Goal: Transaction & Acquisition: Purchase product/service

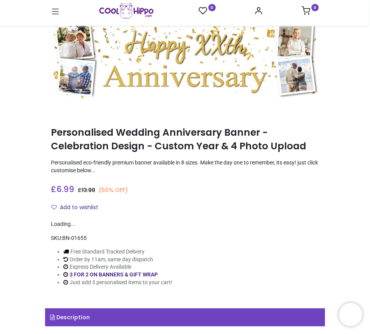
scroll to position [117, 0]
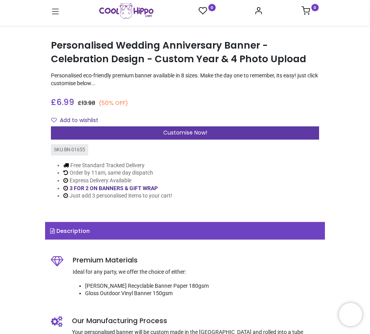
click at [185, 131] on span "Customise Now!" at bounding box center [185, 133] width 44 height 8
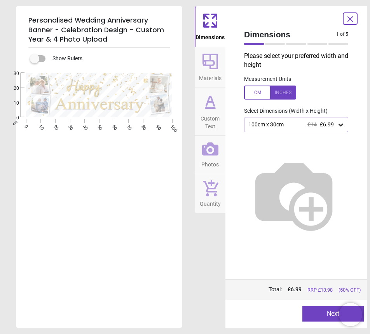
click at [340, 125] on icon at bounding box center [341, 125] width 5 height 3
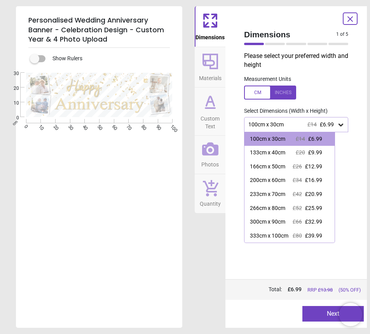
click at [300, 124] on div "100cm x 30cm £14 £6.99" at bounding box center [292, 124] width 89 height 7
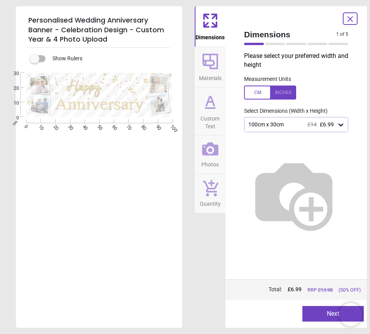
click at [212, 61] on icon at bounding box center [210, 61] width 19 height 19
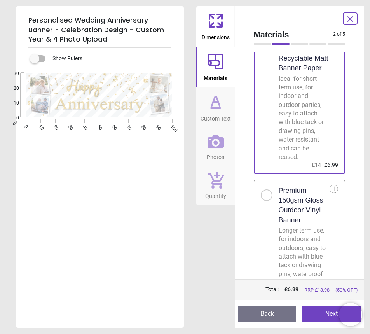
scroll to position [77, 0]
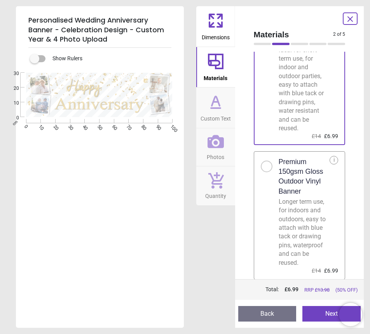
click at [208, 107] on icon at bounding box center [215, 102] width 19 height 19
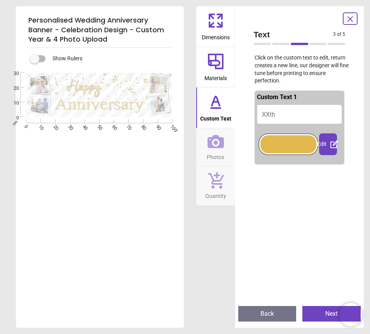
click at [284, 108] on button "XXth" at bounding box center [300, 114] width 86 height 19
click at [323, 144] on div "Edit" at bounding box center [328, 144] width 18 height 22
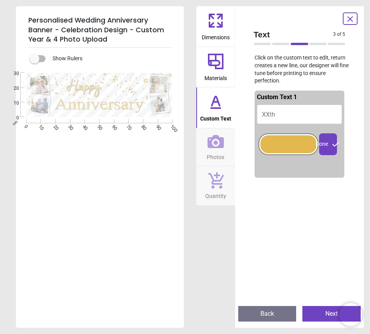
click at [289, 144] on div at bounding box center [288, 144] width 56 height 18
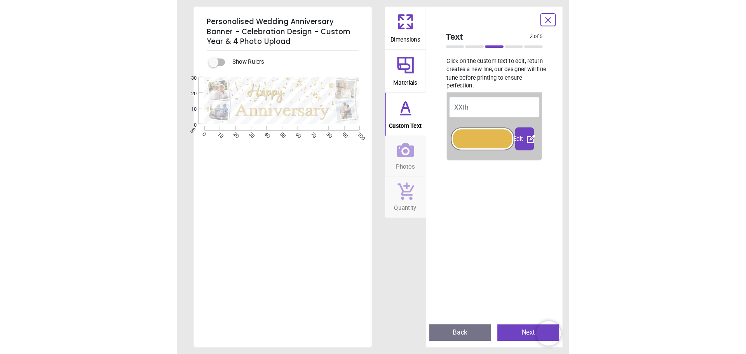
scroll to position [0, 0]
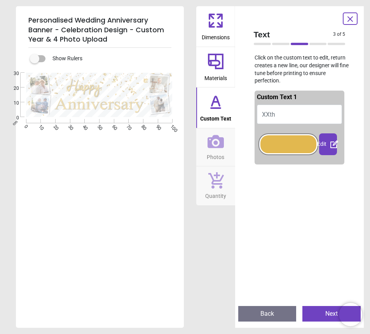
drag, startPoint x: 268, startPoint y: 107, endPoint x: 268, endPoint y: 111, distance: 4.3
click at [268, 107] on button "XXth" at bounding box center [300, 114] width 86 height 19
click at [268, 114] on span "XXth" at bounding box center [268, 114] width 13 height 7
click at [320, 146] on div "Edit" at bounding box center [328, 144] width 18 height 22
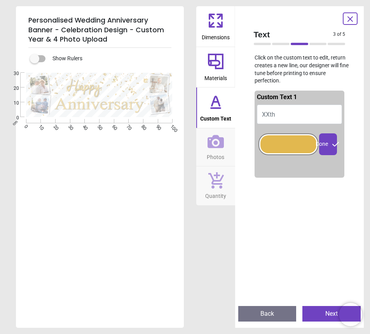
click at [331, 143] on icon at bounding box center [335, 144] width 9 height 9
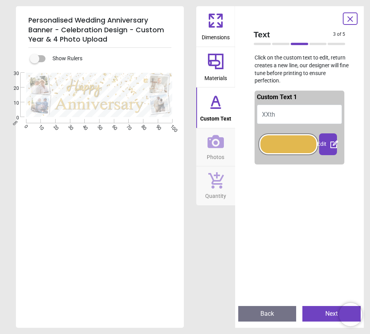
click at [292, 144] on div at bounding box center [288, 144] width 56 height 18
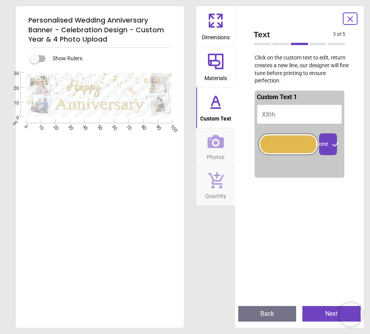
click at [292, 144] on div at bounding box center [288, 144] width 56 height 18
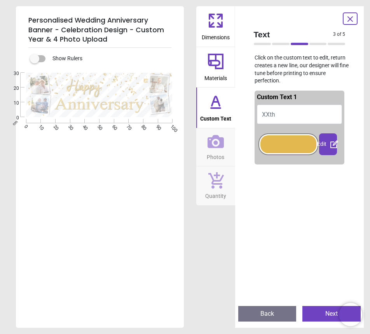
click at [219, 145] on icon at bounding box center [216, 141] width 16 height 13
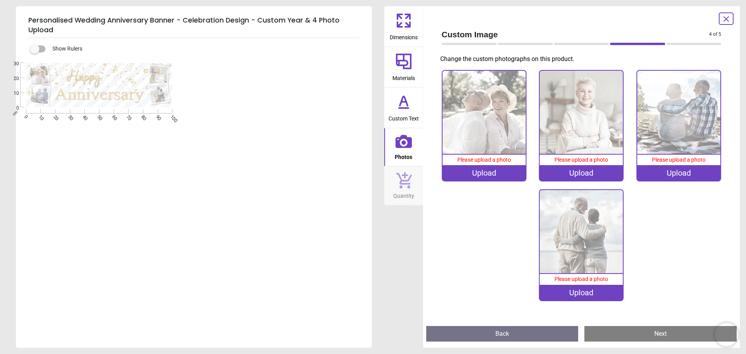
click at [370, 16] on div at bounding box center [726, 18] width 15 height 12
click at [370, 21] on icon at bounding box center [726, 19] width 5 height 5
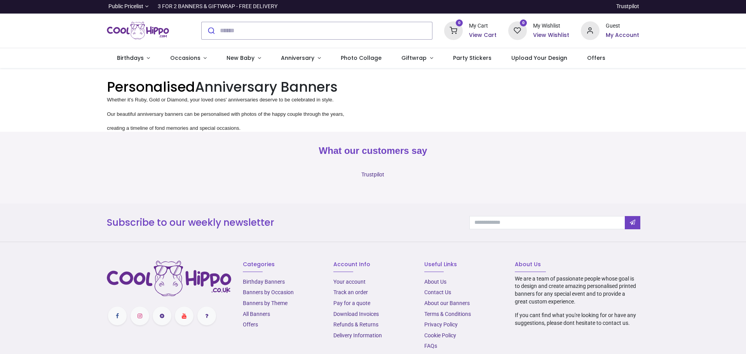
click at [313, 58] on link "Anniversary" at bounding box center [301, 58] width 60 height 20
click at [322, 58] on li "Anniversary" at bounding box center [305, 58] width 69 height 20
click at [302, 58] on li "Anniversary" at bounding box center [305, 58] width 69 height 20
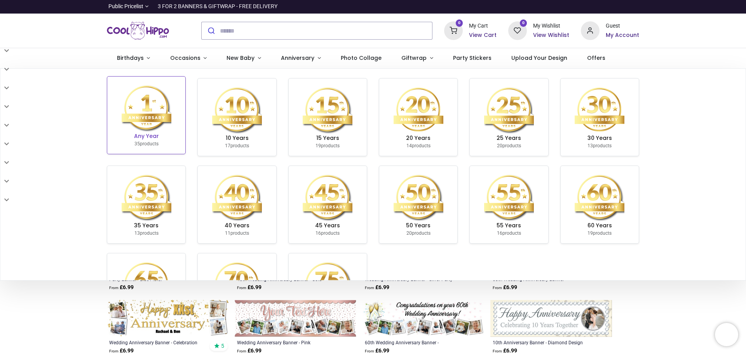
click at [147, 121] on img at bounding box center [147, 108] width 50 height 50
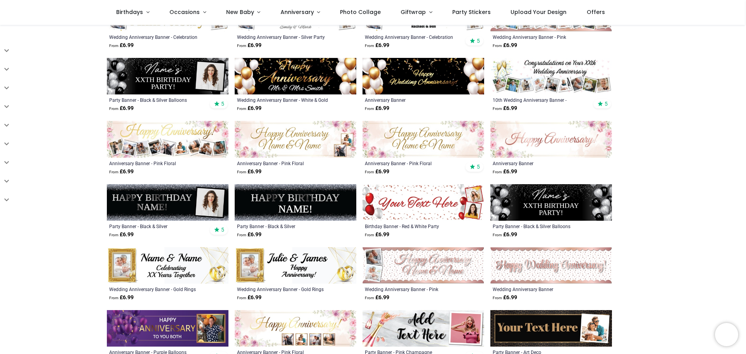
scroll to position [311, 0]
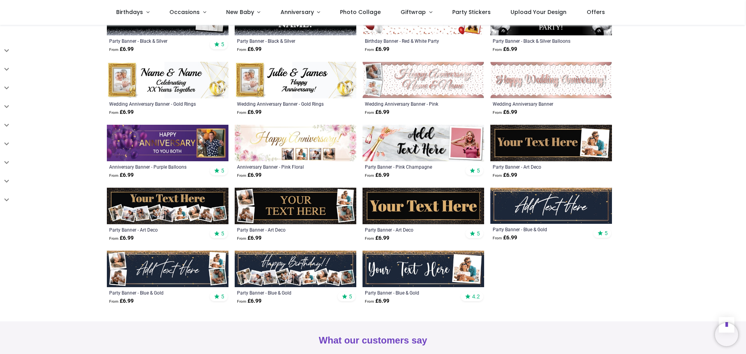
scroll to position [428, 0]
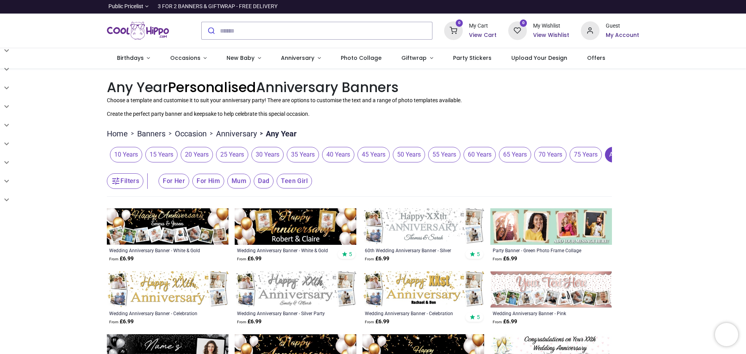
click at [292, 229] on img at bounding box center [296, 226] width 122 height 37
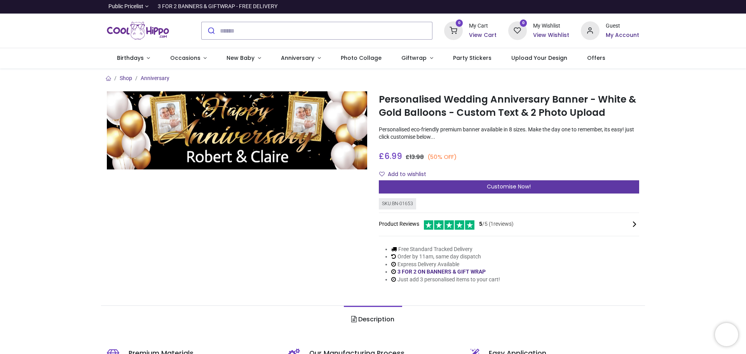
click at [505, 189] on span "Customise Now!" at bounding box center [509, 187] width 44 height 8
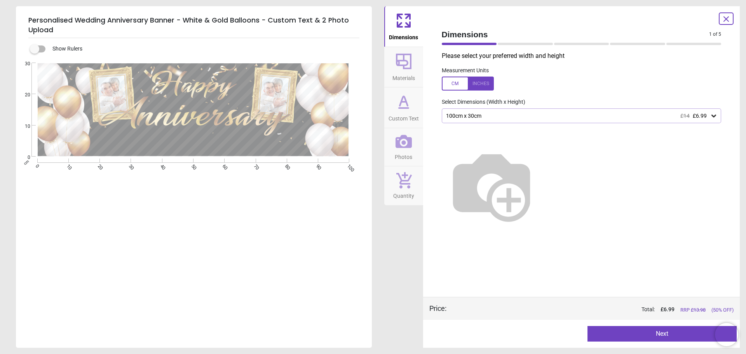
click at [517, 115] on div "100cm x 30cm £14 £6.99" at bounding box center [577, 116] width 265 height 7
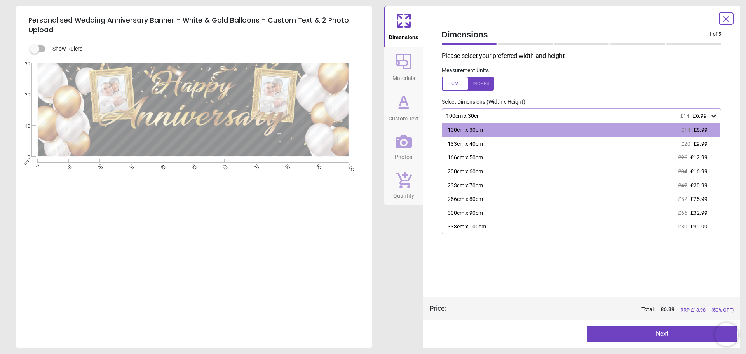
click at [517, 115] on div "100cm x 30cm £14 £6.99" at bounding box center [577, 116] width 265 height 7
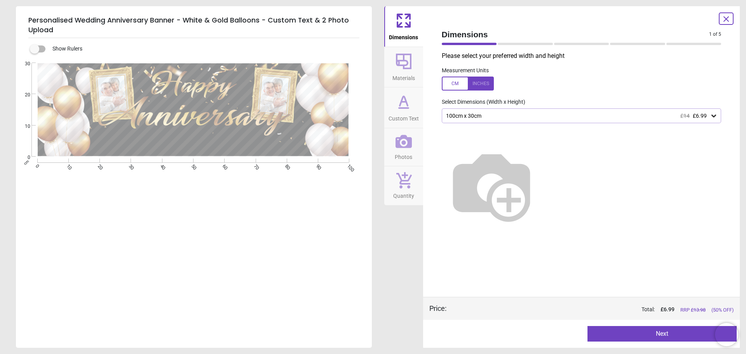
click at [408, 65] on icon at bounding box center [404, 61] width 19 height 19
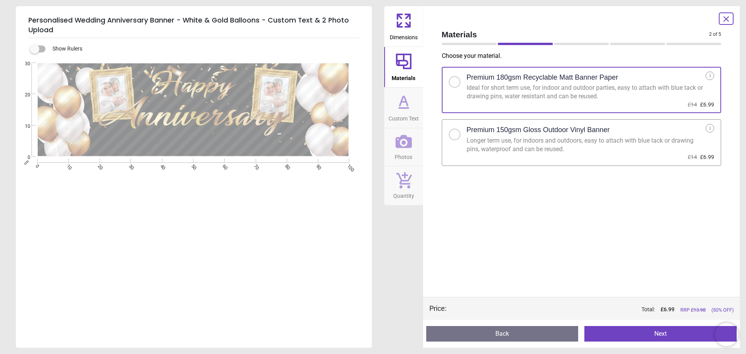
click at [403, 105] on icon at bounding box center [404, 102] width 19 height 19
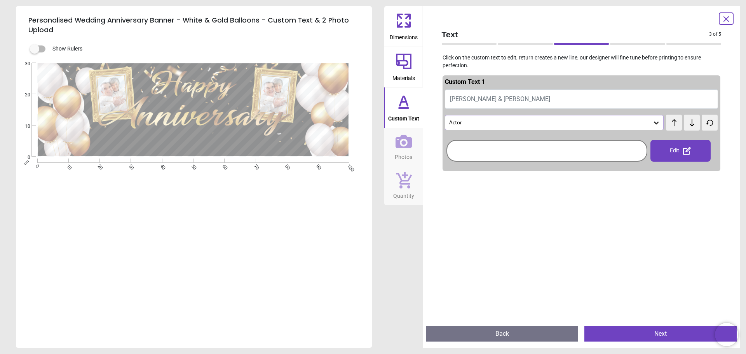
click at [472, 98] on span "[PERSON_NAME] & [PERSON_NAME]" at bounding box center [500, 98] width 100 height 7
type textarea "**********"
click at [653, 122] on icon at bounding box center [657, 123] width 8 height 8
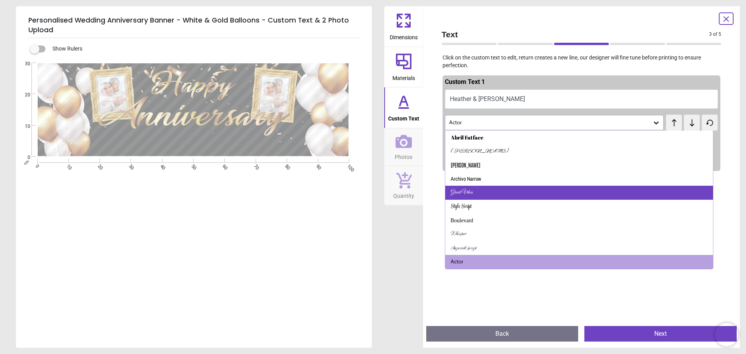
click at [484, 189] on div "Great Vibes" at bounding box center [579, 193] width 268 height 14
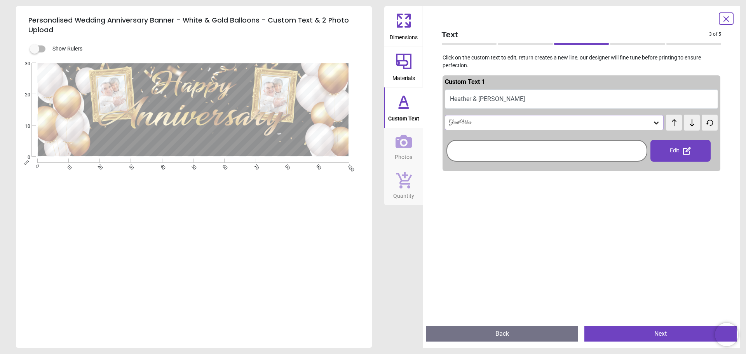
click at [653, 121] on icon at bounding box center [657, 123] width 8 height 8
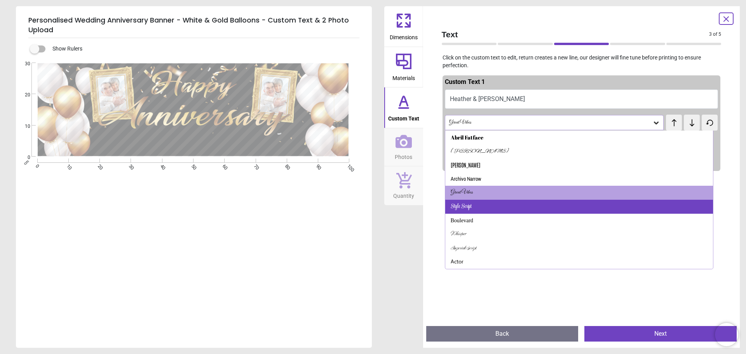
click at [484, 203] on div "Style Script" at bounding box center [579, 207] width 268 height 14
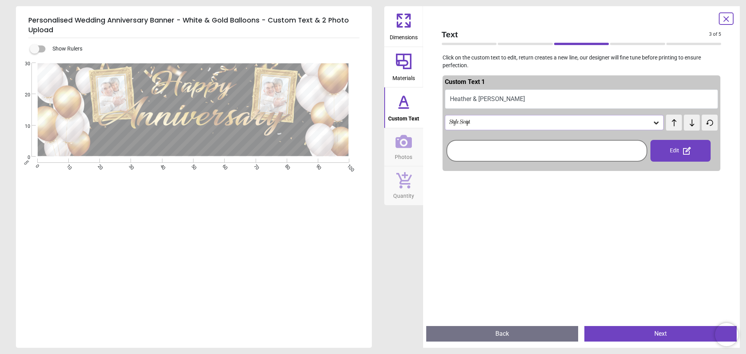
click at [657, 118] on div "Style Script" at bounding box center [554, 122] width 219 height 15
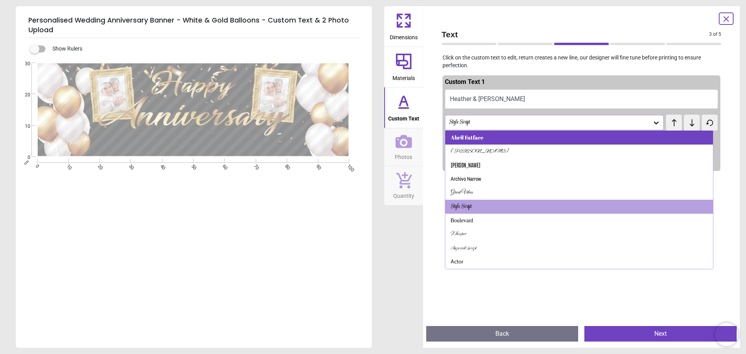
click at [475, 142] on div "Abril Fatface" at bounding box center [579, 138] width 268 height 14
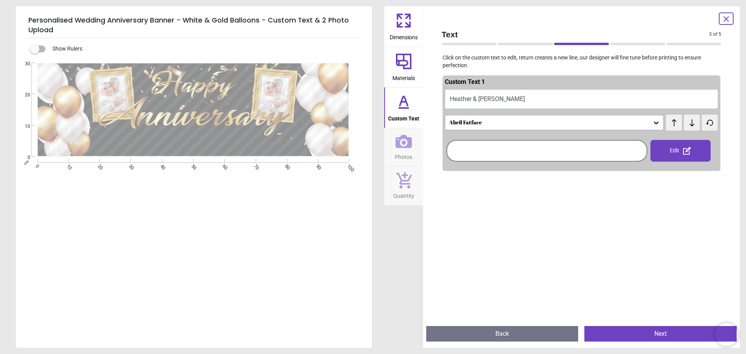
click at [657, 119] on div "Abril Fatface" at bounding box center [554, 122] width 219 height 15
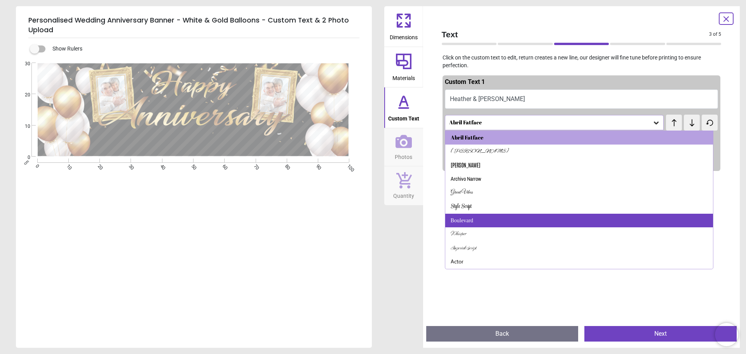
click at [484, 215] on div "Boulevard" at bounding box center [579, 221] width 268 height 14
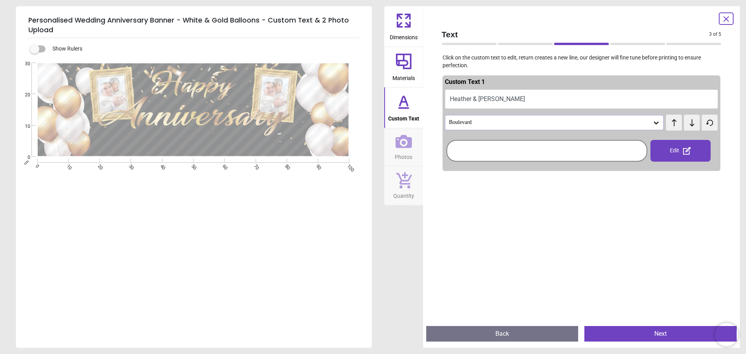
click at [688, 151] on icon at bounding box center [687, 150] width 9 height 9
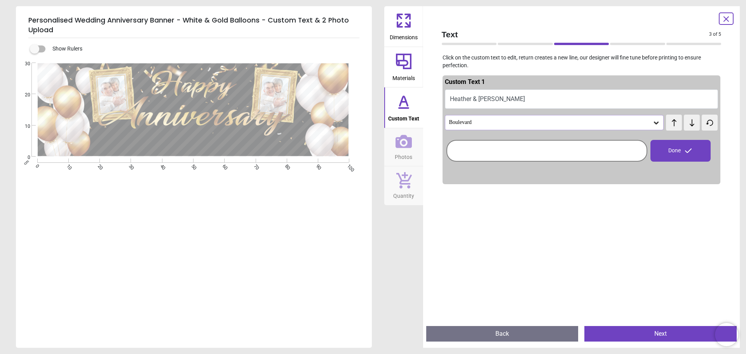
click at [684, 151] on icon at bounding box center [688, 150] width 9 height 9
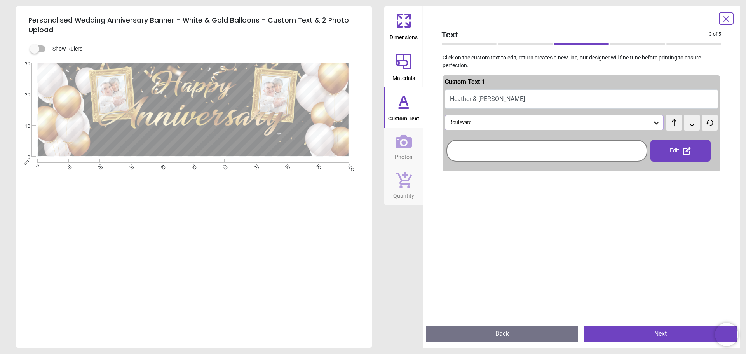
click at [580, 150] on div at bounding box center [547, 151] width 197 height 18
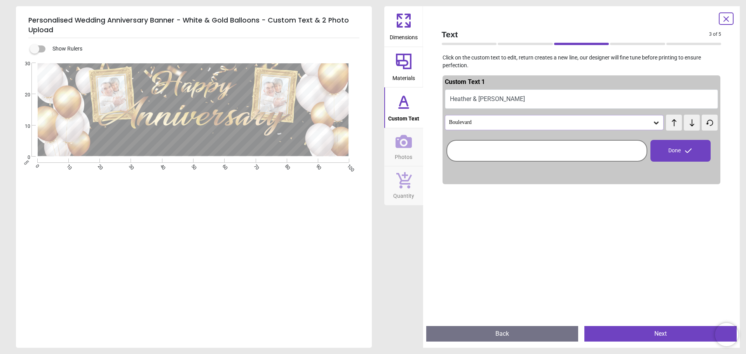
click at [672, 122] on span "test" at bounding box center [674, 119] width 5 height 8
click at [690, 124] on icon at bounding box center [692, 122] width 5 height 7
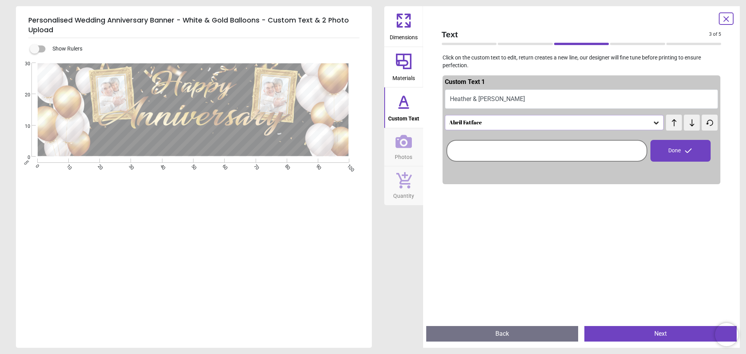
click at [690, 124] on icon at bounding box center [692, 122] width 5 height 7
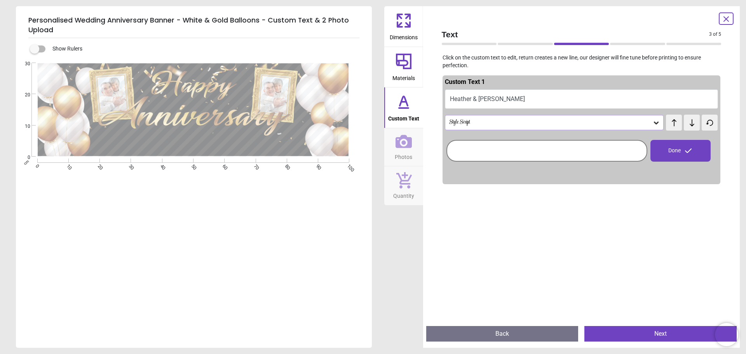
click at [690, 124] on icon at bounding box center [692, 122] width 5 height 7
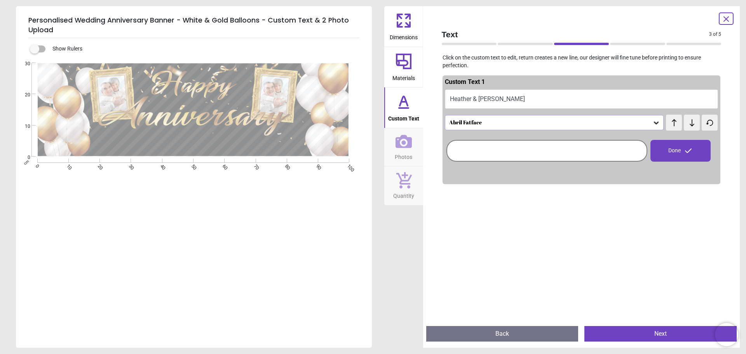
click at [690, 124] on icon at bounding box center [692, 122] width 5 height 7
click at [687, 123] on icon at bounding box center [692, 123] width 12 height 8
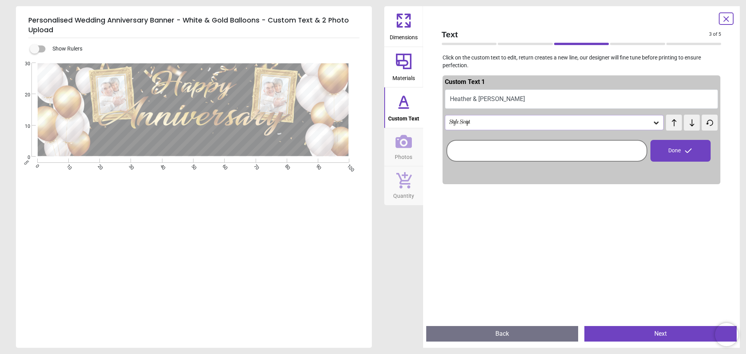
click at [687, 124] on icon at bounding box center [692, 123] width 12 height 8
click at [397, 147] on icon at bounding box center [404, 141] width 16 height 13
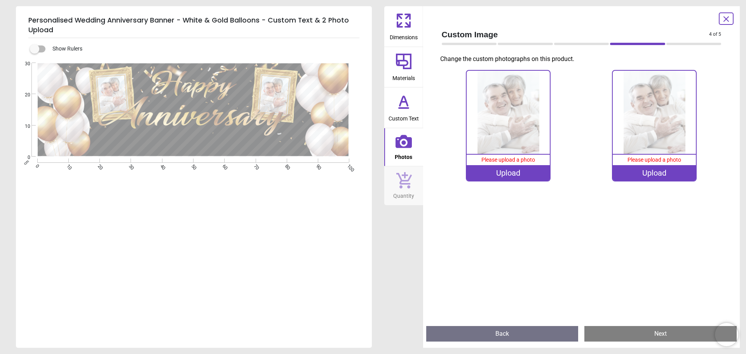
click at [510, 174] on div "Upload" at bounding box center [508, 173] width 83 height 16
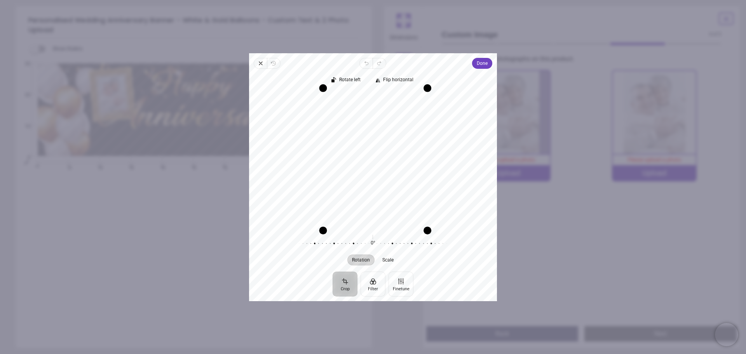
drag, startPoint x: 423, startPoint y: 154, endPoint x: 477, endPoint y: 154, distance: 53.6
click at [477, 154] on div "Recenter" at bounding box center [373, 159] width 236 height 134
drag, startPoint x: 323, startPoint y: 160, endPoint x: 242, endPoint y: 169, distance: 81.0
click at [379, 169] on div "**********" at bounding box center [509, 195] width 260 height 56
click at [371, 159] on icon "button" at bounding box center [372, 159] width 9 height 9
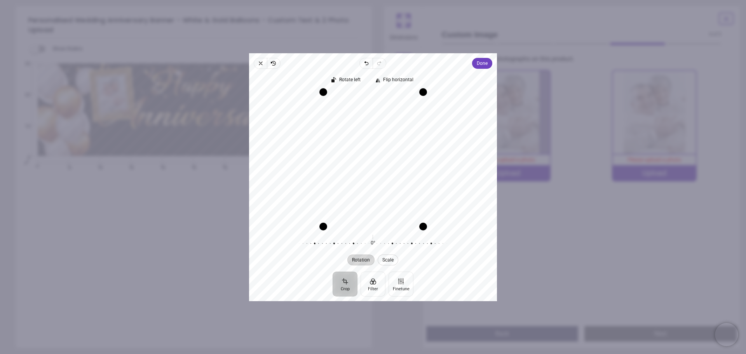
click at [389, 259] on span "Scale" at bounding box center [388, 259] width 11 height 5
drag, startPoint x: 425, startPoint y: 229, endPoint x: 459, endPoint y: 184, distance: 56.3
click at [459, 184] on div "Recenter" at bounding box center [373, 159] width 236 height 134
click at [360, 258] on span "Rotation" at bounding box center [362, 259] width 18 height 5
drag, startPoint x: 325, startPoint y: 155, endPoint x: 140, endPoint y: 163, distance: 185.2
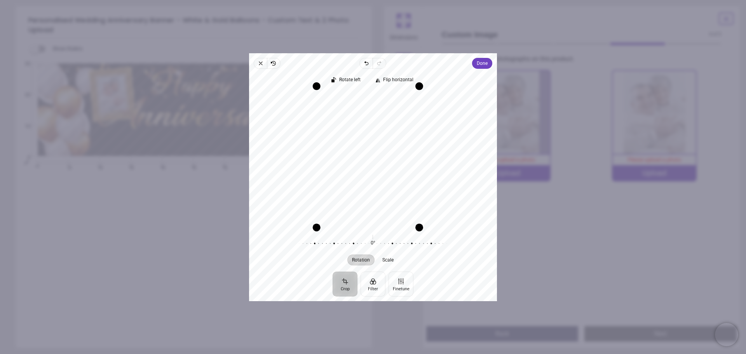
click at [379, 167] on div "**********" at bounding box center [509, 195] width 260 height 56
drag, startPoint x: 421, startPoint y: 160, endPoint x: 481, endPoint y: 131, distance: 66.9
click at [573, 167] on div "**********" at bounding box center [509, 195] width 260 height 56
click at [338, 78] on span "Rotate left" at bounding box center [347, 80] width 28 height 6
click at [350, 78] on span "Rotate left" at bounding box center [350, 79] width 21 height 5
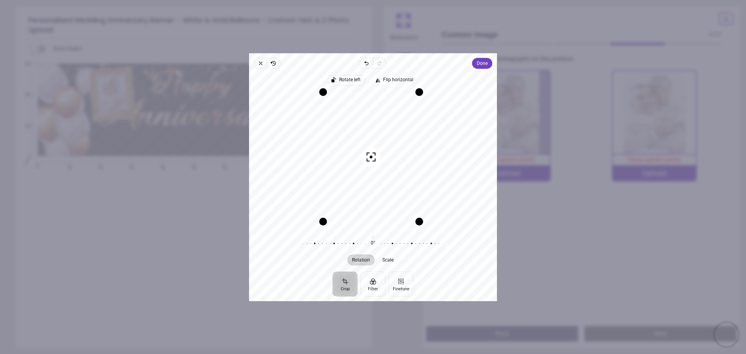
click at [350, 78] on span "Rotate left" at bounding box center [350, 79] width 21 height 5
click at [351, 79] on span "Rotate left" at bounding box center [350, 79] width 21 height 5
click at [409, 285] on button "Finetune" at bounding box center [401, 283] width 25 height 25
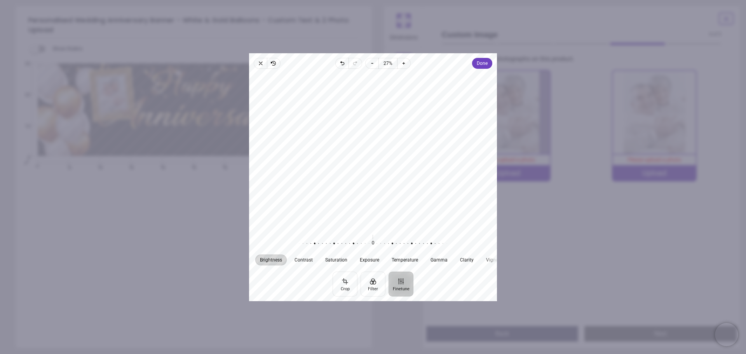
drag, startPoint x: 430, startPoint y: 157, endPoint x: 442, endPoint y: 158, distance: 12.1
click at [442, 158] on div at bounding box center [373, 151] width 248 height 158
drag, startPoint x: 344, startPoint y: 285, endPoint x: 347, endPoint y: 285, distance: 3.9
click at [343, 286] on button "Crop" at bounding box center [345, 283] width 25 height 25
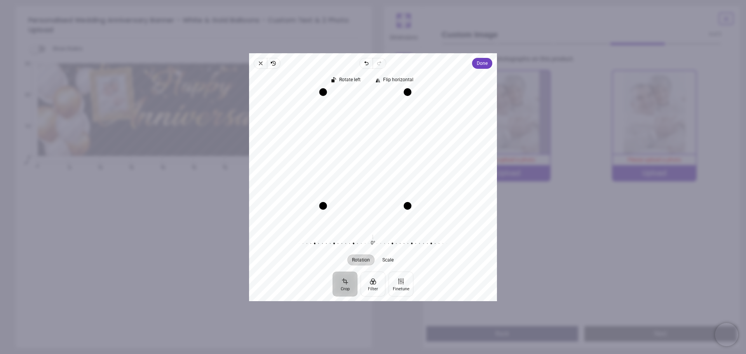
drag, startPoint x: 423, startPoint y: 226, endPoint x: 402, endPoint y: 210, distance: 26.8
click at [404, 210] on div "Drag corner br" at bounding box center [408, 206] width 8 height 8
drag, startPoint x: 402, startPoint y: 210, endPoint x: 400, endPoint y: 220, distance: 10.7
click at [400, 220] on div "Recenter" at bounding box center [373, 159] width 236 height 134
drag, startPoint x: 411, startPoint y: 102, endPoint x: 407, endPoint y: 119, distance: 17.6
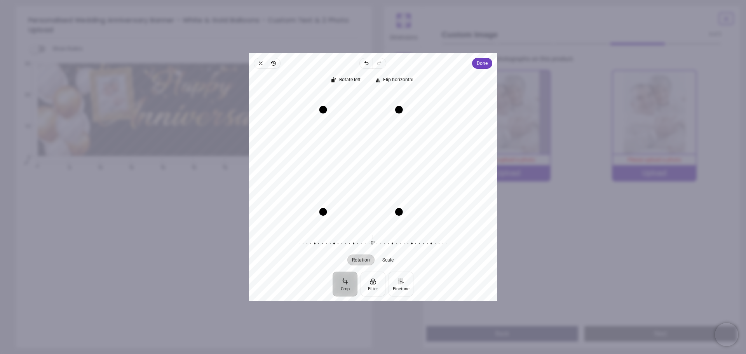
click at [407, 119] on div "Recenter" at bounding box center [373, 159] width 236 height 134
drag, startPoint x: 383, startPoint y: 150, endPoint x: 360, endPoint y: 145, distance: 23.9
click at [360, 145] on div "Recenter" at bounding box center [373, 159] width 236 height 134
drag, startPoint x: 371, startPoint y: 162, endPoint x: 372, endPoint y: 167, distance: 4.3
click at [372, 167] on div "Recenter" at bounding box center [373, 159] width 236 height 134
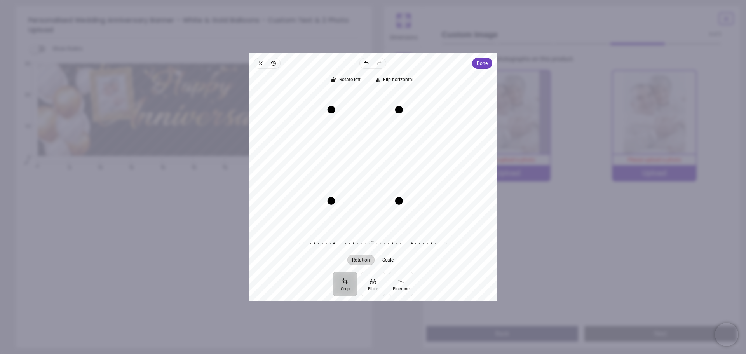
drag, startPoint x: 325, startPoint y: 210, endPoint x: 346, endPoint y: 202, distance: 23.1
click at [345, 203] on div "Recenter" at bounding box center [373, 159] width 236 height 134
drag, startPoint x: 368, startPoint y: 199, endPoint x: 365, endPoint y: 217, distance: 18.5
click at [365, 217] on div "Drag edge b" at bounding box center [366, 217] width 80 height 8
drag, startPoint x: 407, startPoint y: 164, endPoint x: 389, endPoint y: 162, distance: 18.4
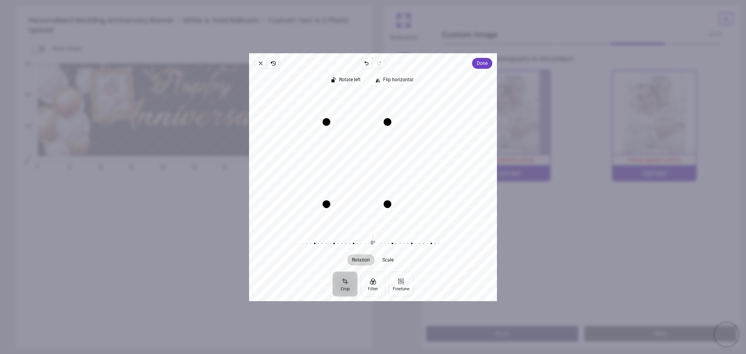
click at [389, 162] on div "Drag edge r" at bounding box center [388, 163] width 8 height 82
drag, startPoint x: 328, startPoint y: 164, endPoint x: 341, endPoint y: 164, distance: 13.2
click at [341, 164] on div "Drag edge l" at bounding box center [340, 163] width 8 height 65
drag, startPoint x: 361, startPoint y: 131, endPoint x: 364, endPoint y: 115, distance: 16.7
click at [364, 115] on div "Drag edge t" at bounding box center [364, 114] width 60 height 8
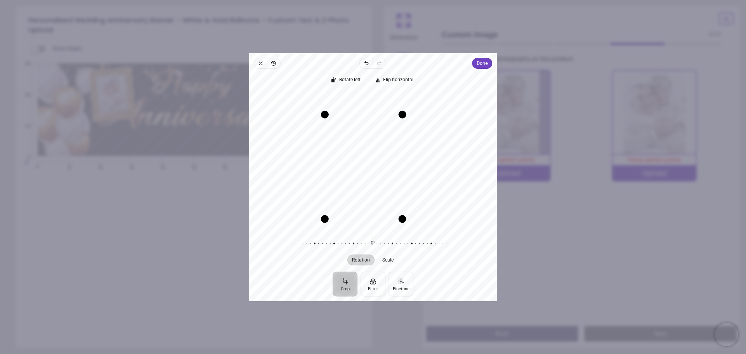
drag, startPoint x: 365, startPoint y: 193, endPoint x: 344, endPoint y: 216, distance: 31.1
click at [344, 216] on div "Drag edge b" at bounding box center [364, 219] width 78 height 8
drag, startPoint x: 372, startPoint y: 169, endPoint x: 359, endPoint y: 159, distance: 16.4
click at [359, 161] on button "Recenter" at bounding box center [363, 166] width 19 height 19
drag, startPoint x: 352, startPoint y: 143, endPoint x: 355, endPoint y: 148, distance: 5.5
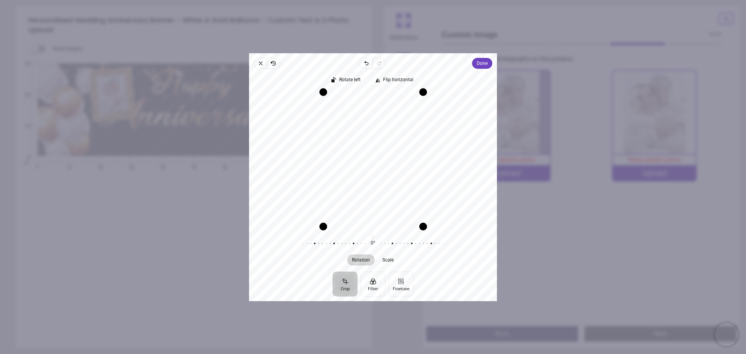
click at [355, 148] on div "Recenter" at bounding box center [373, 159] width 236 height 134
click at [295, 279] on div "Crop Filter Finetune" at bounding box center [373, 283] width 248 height 25
click at [479, 65] on span "Done" at bounding box center [482, 63] width 11 height 9
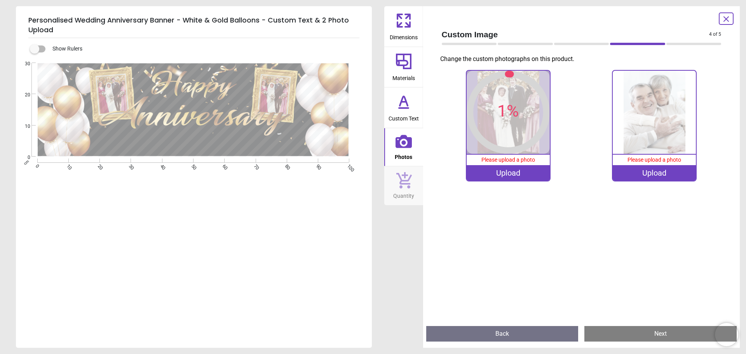
click at [661, 173] on div "Upload" at bounding box center [654, 173] width 83 height 16
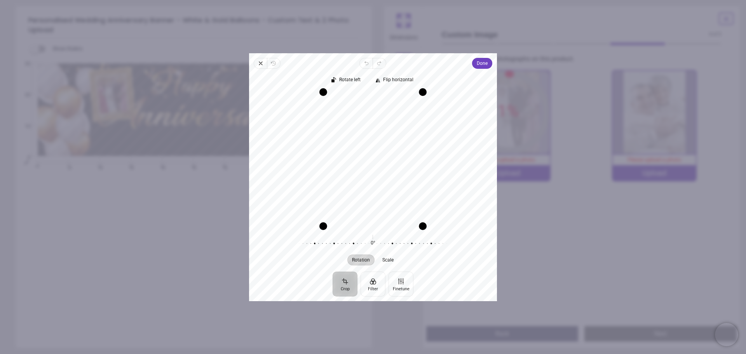
drag, startPoint x: 377, startPoint y: 227, endPoint x: 359, endPoint y: 226, distance: 17.9
click at [359, 226] on div "Drag edge b" at bounding box center [373, 226] width 100 height 8
drag, startPoint x: 375, startPoint y: 180, endPoint x: 390, endPoint y: 182, distance: 15.7
click at [390, 182] on div "Recenter" at bounding box center [373, 159] width 236 height 134
click at [482, 65] on span "Done" at bounding box center [482, 63] width 11 height 9
